Goal: Task Accomplishment & Management: Manage account settings

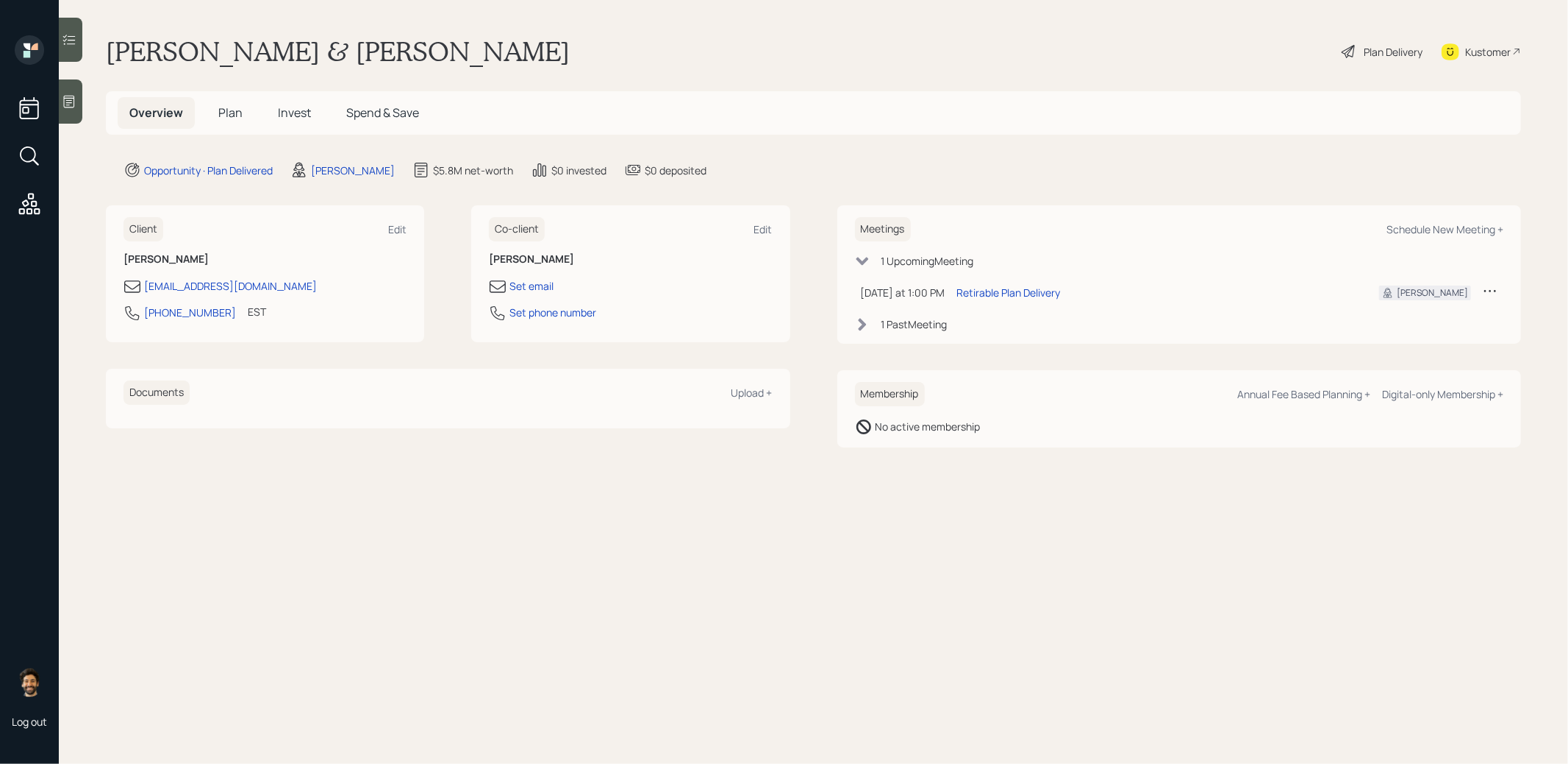
click at [317, 112] on h5 "Invest" at bounding box center [294, 113] width 56 height 32
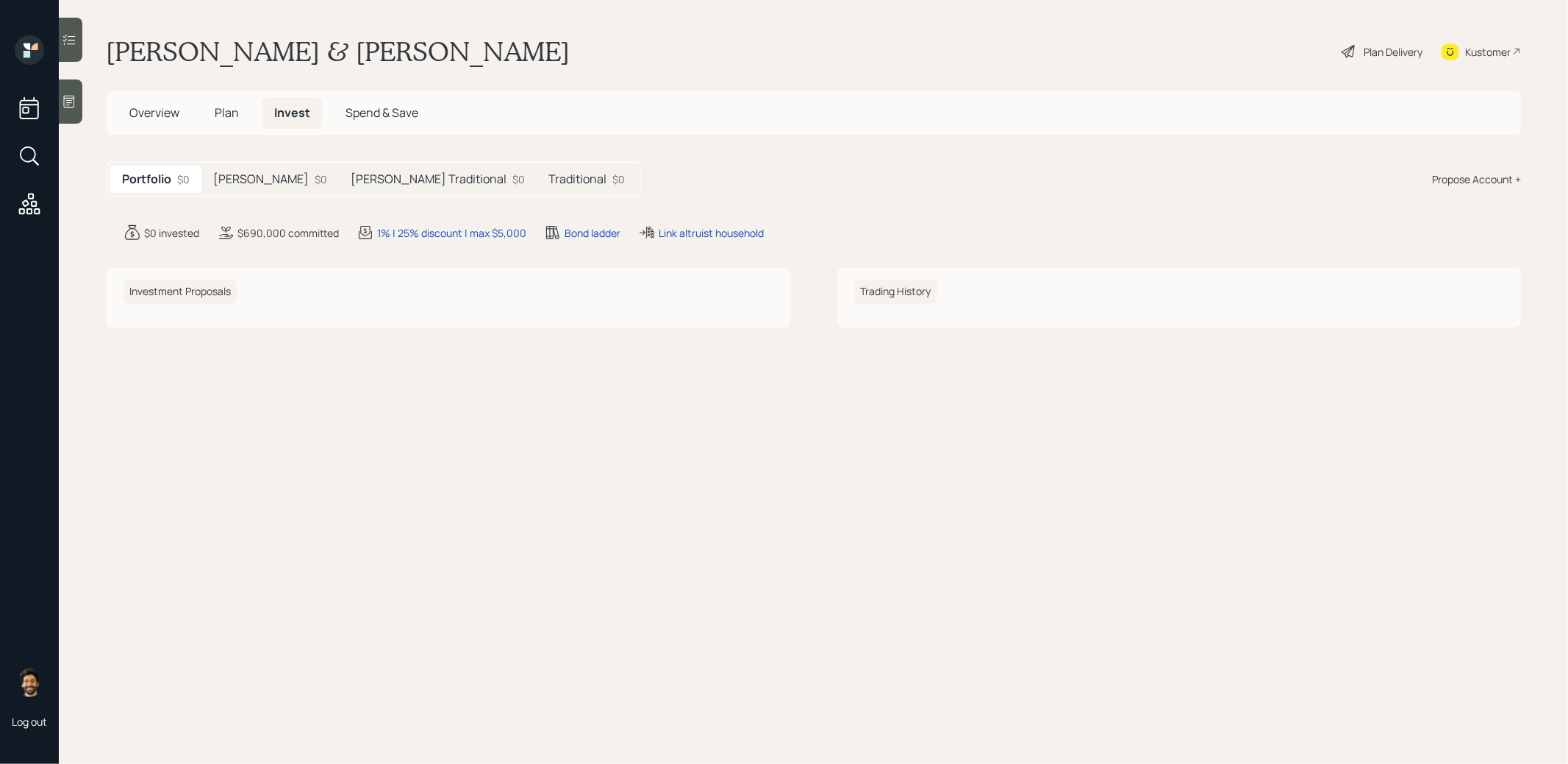
click at [250, 178] on h5 "[PERSON_NAME]" at bounding box center [261, 179] width 96 height 14
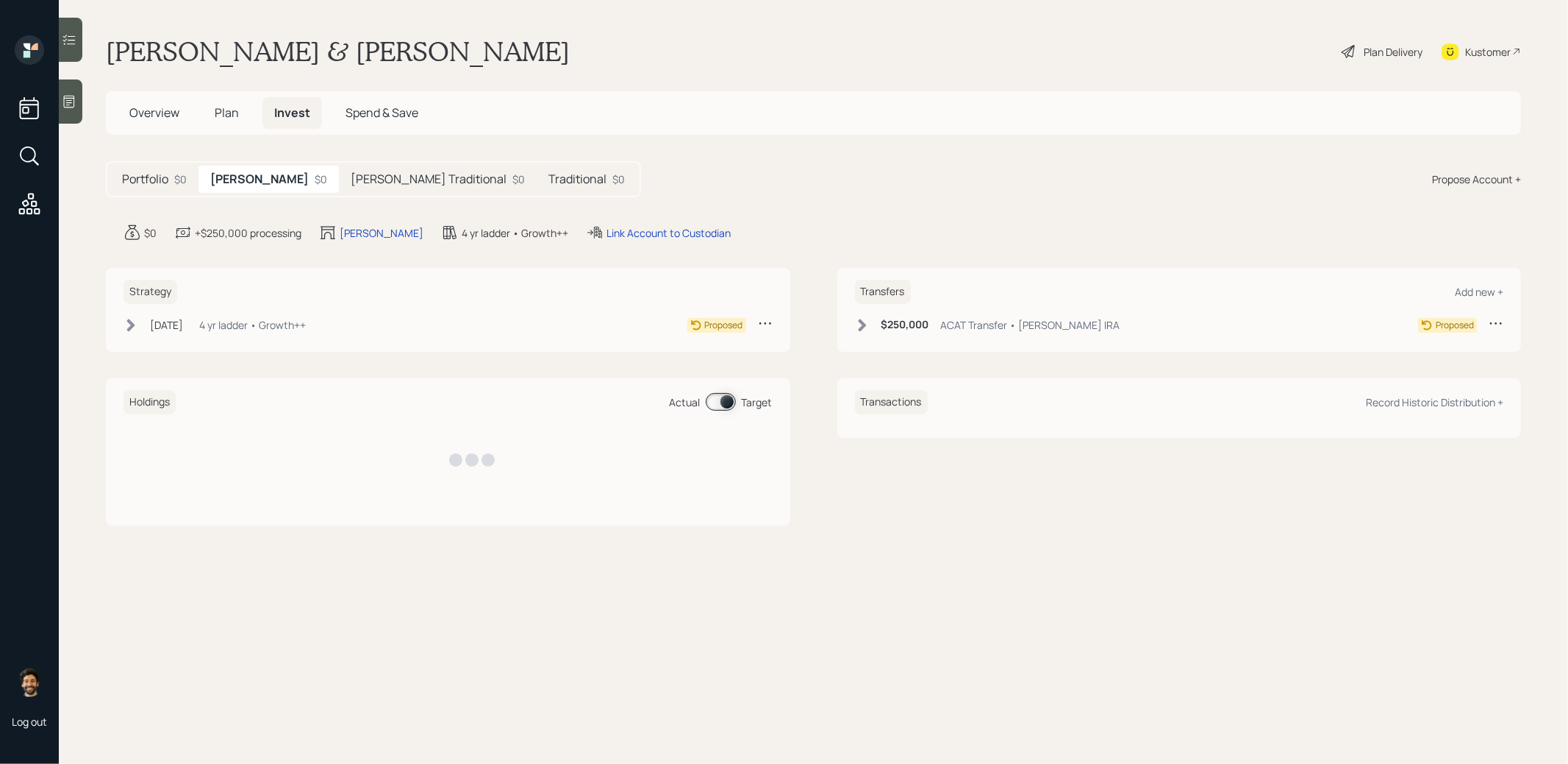
click at [362, 178] on h5 "[PERSON_NAME] Traditional" at bounding box center [429, 179] width 155 height 14
click at [551, 175] on h5 "Traditional" at bounding box center [579, 179] width 58 height 14
click at [236, 113] on span "Plan" at bounding box center [227, 113] width 25 height 16
